Goal: Information Seeking & Learning: Learn about a topic

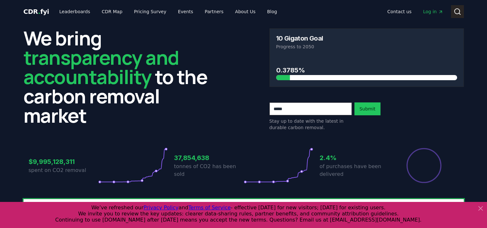
click at [454, 11] on circle at bounding box center [456, 11] width 5 height 5
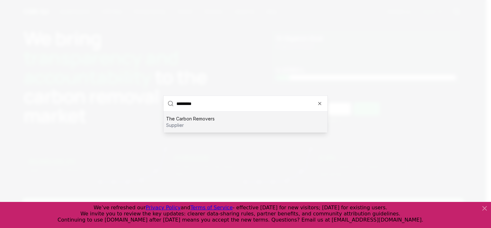
type input "*********"
click at [214, 119] on div "The Carbon Removers supplier" at bounding box center [246, 122] width 164 height 21
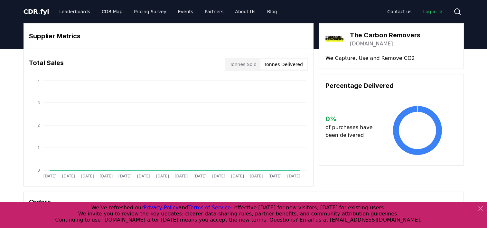
click at [288, 64] on button "Tonnes Delivered" at bounding box center [283, 64] width 46 height 10
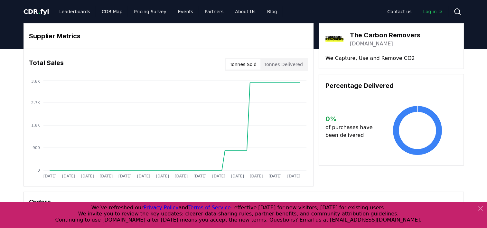
click at [251, 64] on button "Tonnes Sold" at bounding box center [243, 64] width 34 height 10
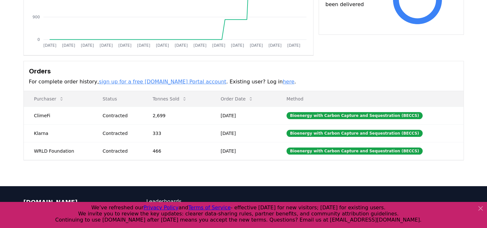
scroll to position [161, 0]
